Goal: Use online tool/utility

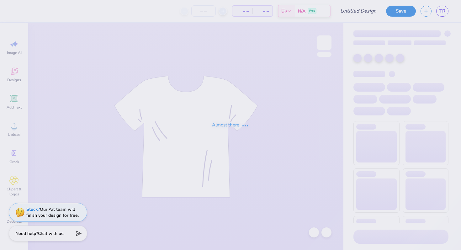
type input "bance"
type input "12"
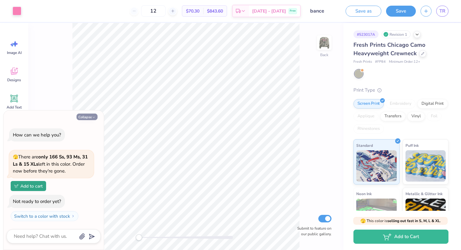
click at [89, 116] on button "Collapse" at bounding box center [87, 117] width 21 height 7
type textarea "x"
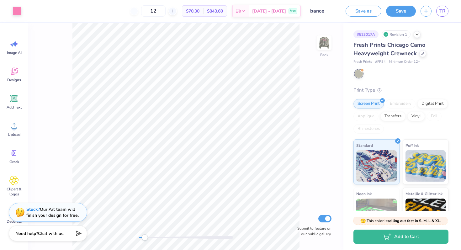
drag, startPoint x: 138, startPoint y: 238, endPoint x: 145, endPoint y: 239, distance: 6.3
click at [145, 239] on div "Accessibility label" at bounding box center [145, 237] width 6 height 6
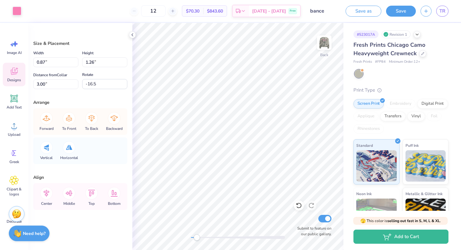
click at [17, 70] on icon at bounding box center [13, 71] width 9 height 9
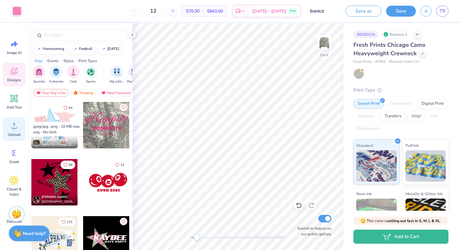
click at [14, 129] on icon at bounding box center [13, 125] width 9 height 9
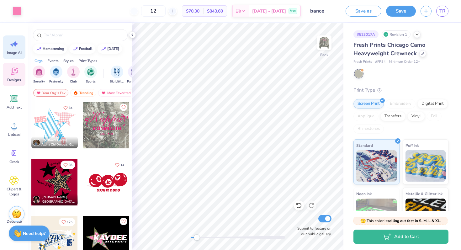
click at [9, 45] on div "Image AI" at bounding box center [14, 47] width 23 height 24
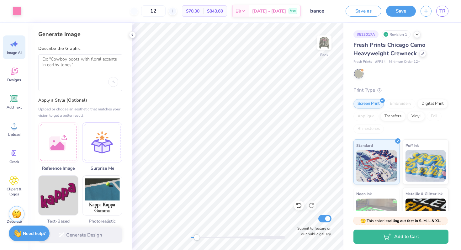
click at [76, 73] on div at bounding box center [80, 72] width 84 height 37
click at [68, 63] on textarea at bounding box center [80, 65] width 76 height 16
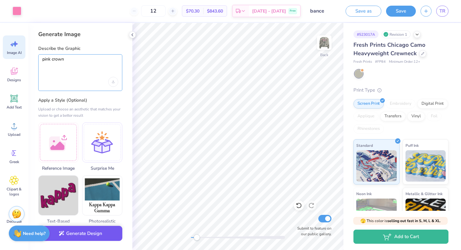
type textarea "pink crown"
click at [74, 227] on button "Generate Design" at bounding box center [80, 233] width 84 height 15
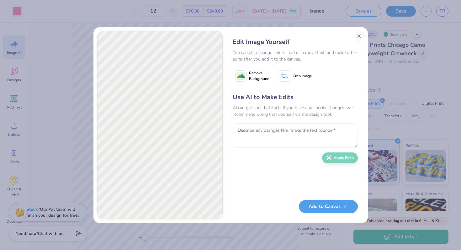
click at [287, 133] on textarea at bounding box center [295, 135] width 125 height 24
type textarea "just a pink crown no background"
click at [348, 160] on button "Apply Edits" at bounding box center [340, 156] width 36 height 11
